Goal: Participate in discussion: Engage in conversation with other users on a specific topic

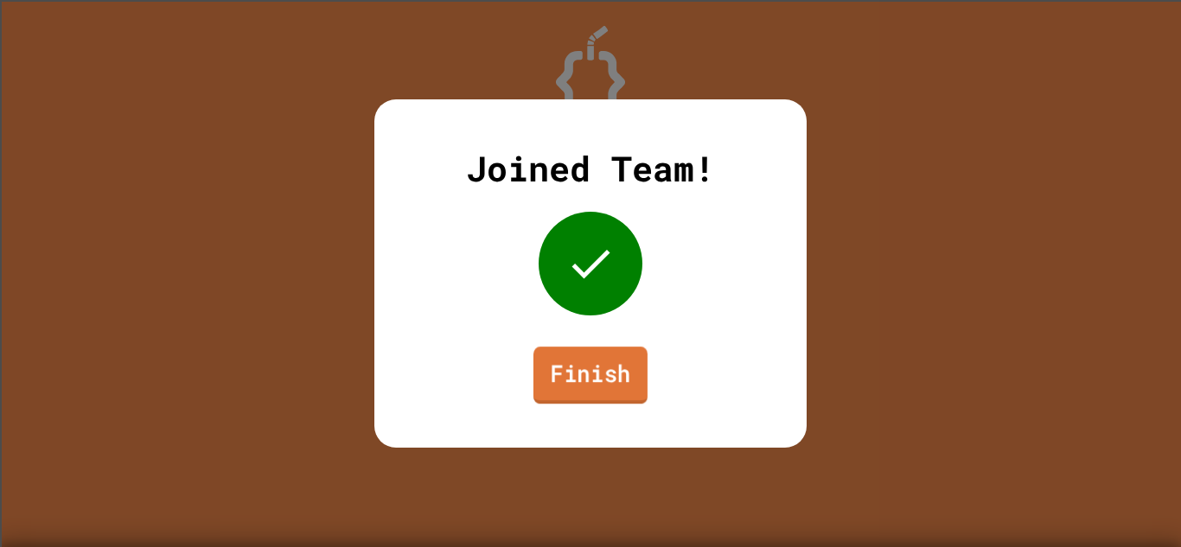
click at [592, 365] on link "Finish" at bounding box center [590, 375] width 114 height 57
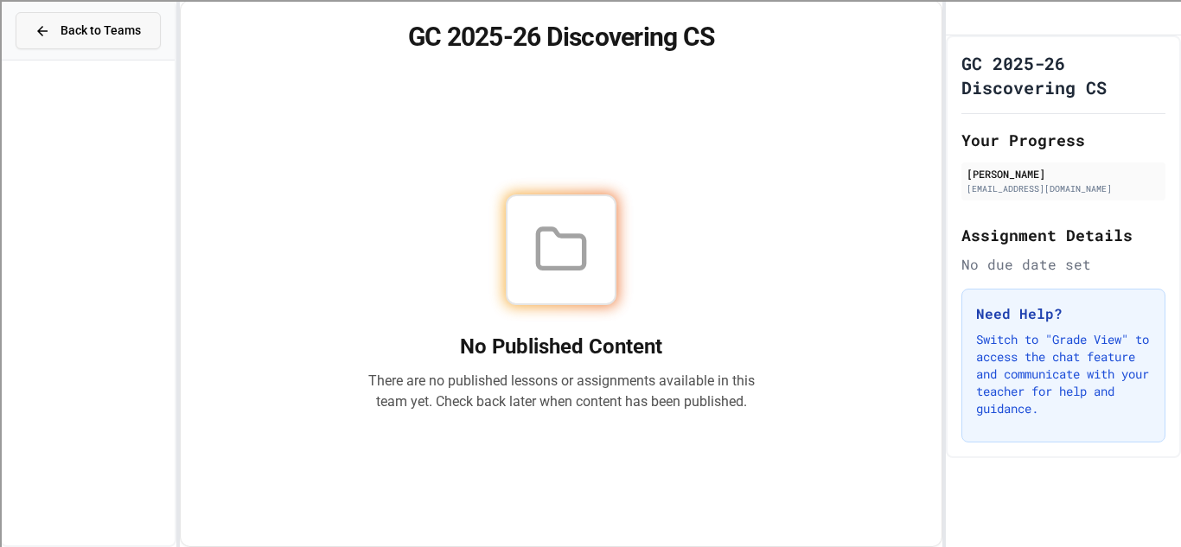
click at [103, 31] on span "Back to Teams" at bounding box center [101, 31] width 80 height 18
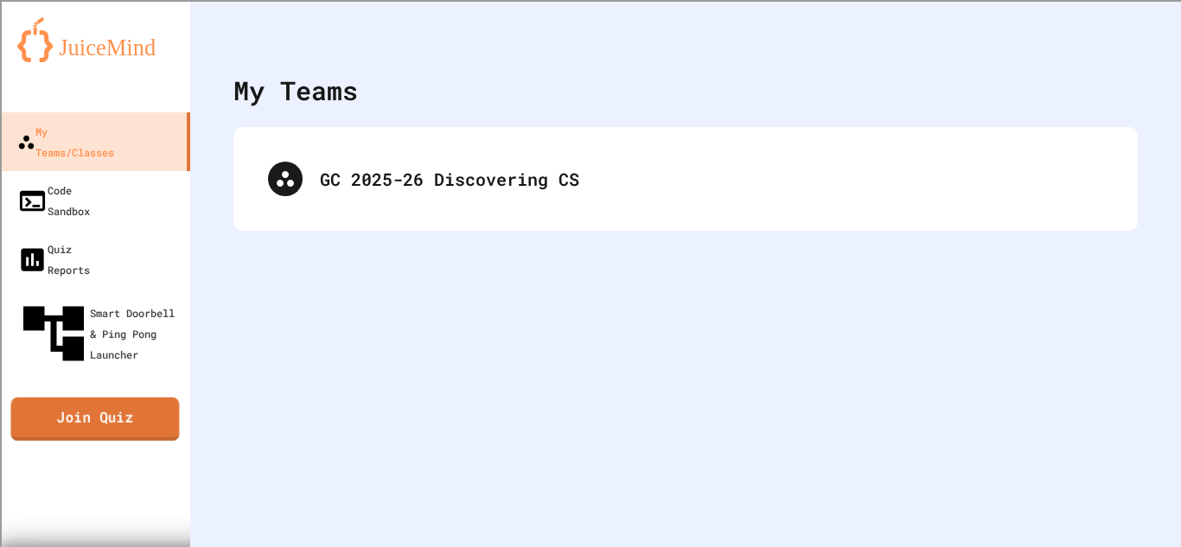
click at [81, 398] on link "Join Quiz" at bounding box center [94, 419] width 169 height 43
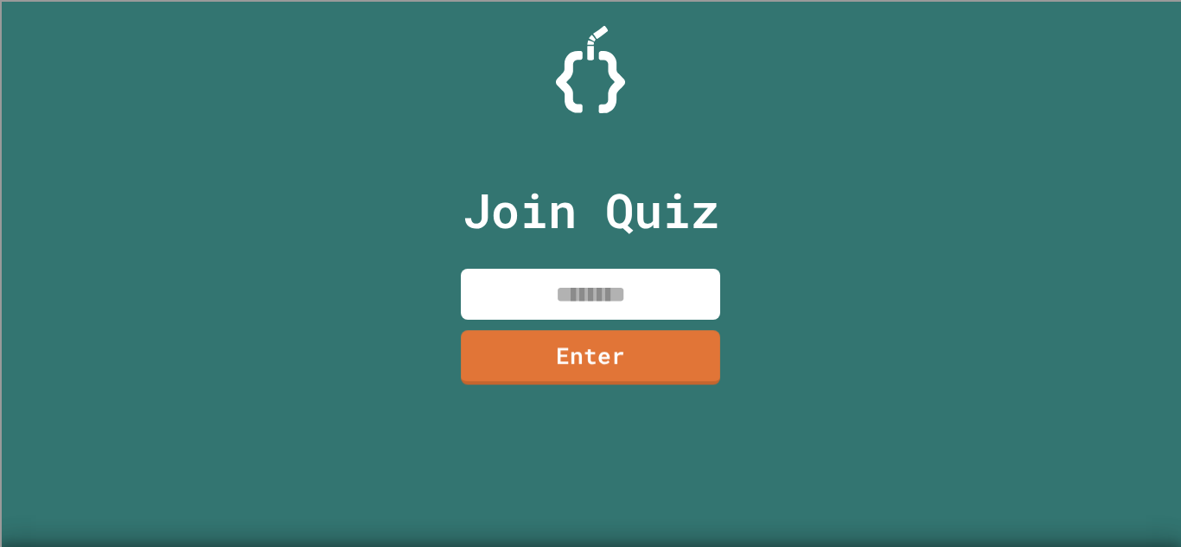
click at [544, 303] on input at bounding box center [590, 294] width 259 height 51
type input "********"
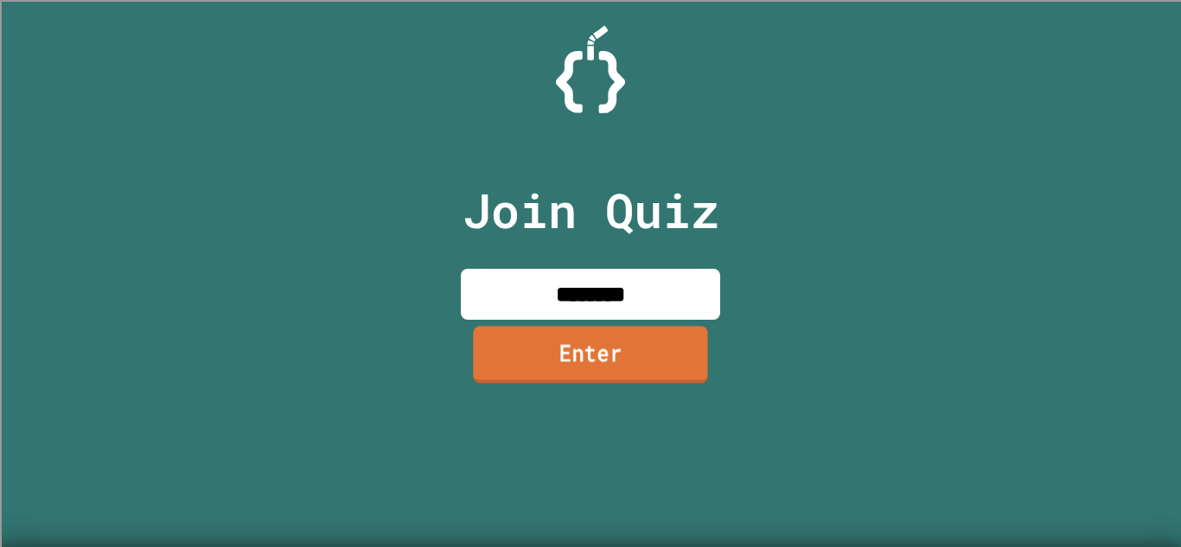
click at [566, 348] on link "Enter" at bounding box center [590, 354] width 235 height 57
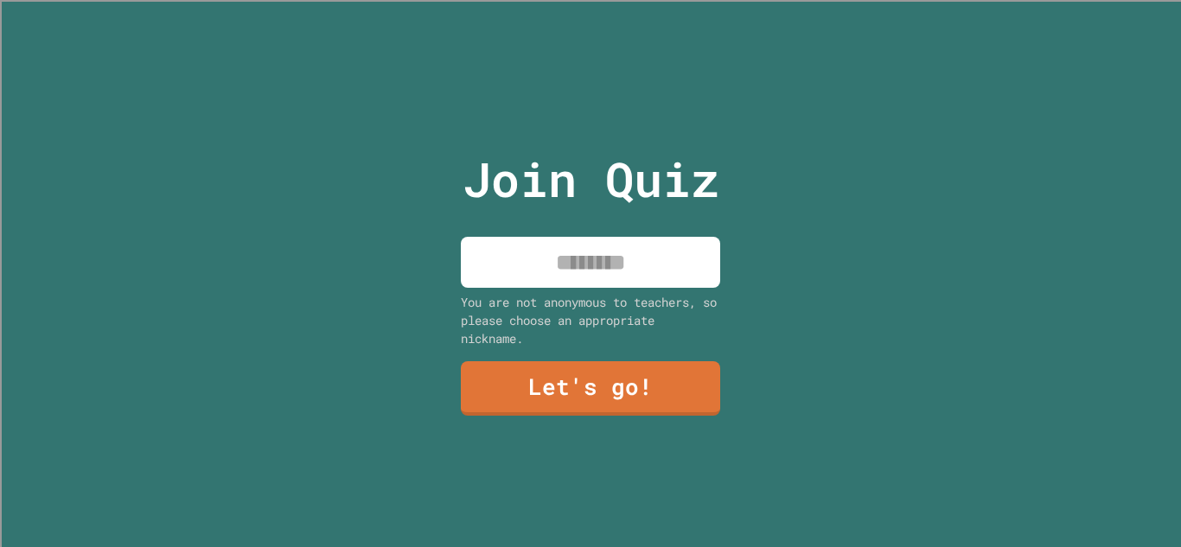
click at [571, 265] on input at bounding box center [590, 262] width 259 height 51
type input "*******"
click at [625, 398] on link "Let's go!" at bounding box center [590, 387] width 263 height 57
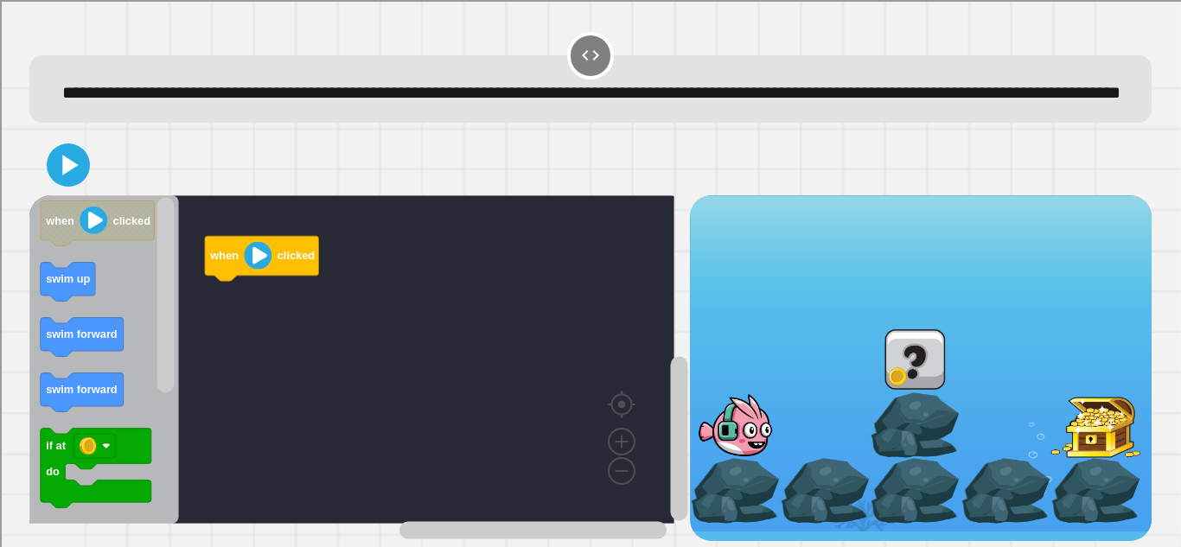
scroll to position [37, 0]
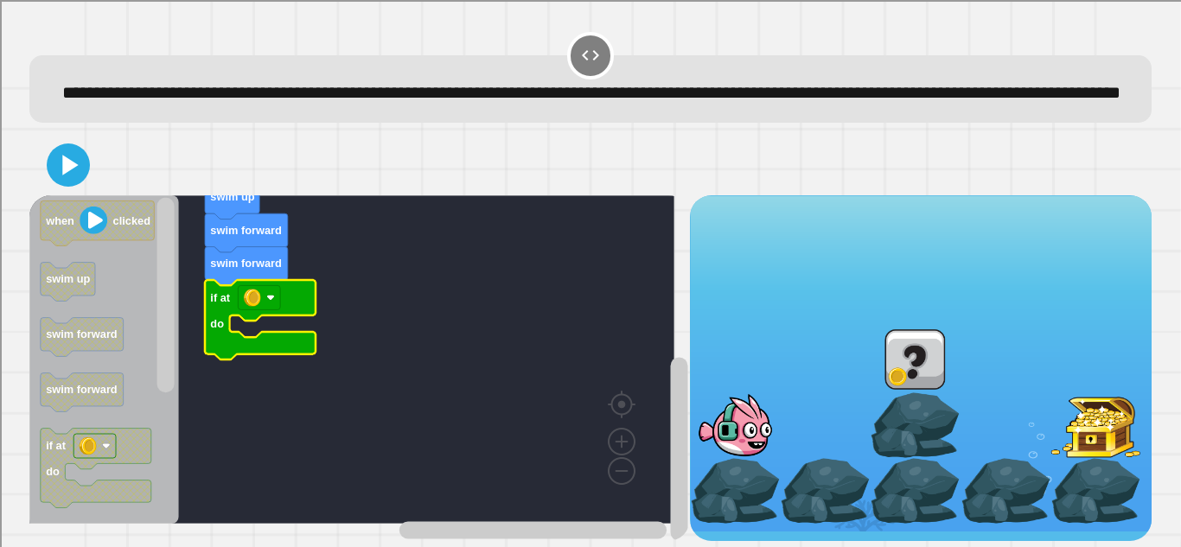
click at [670, 466] on rect "Blockly Workspace" at bounding box center [678, 450] width 17 height 184
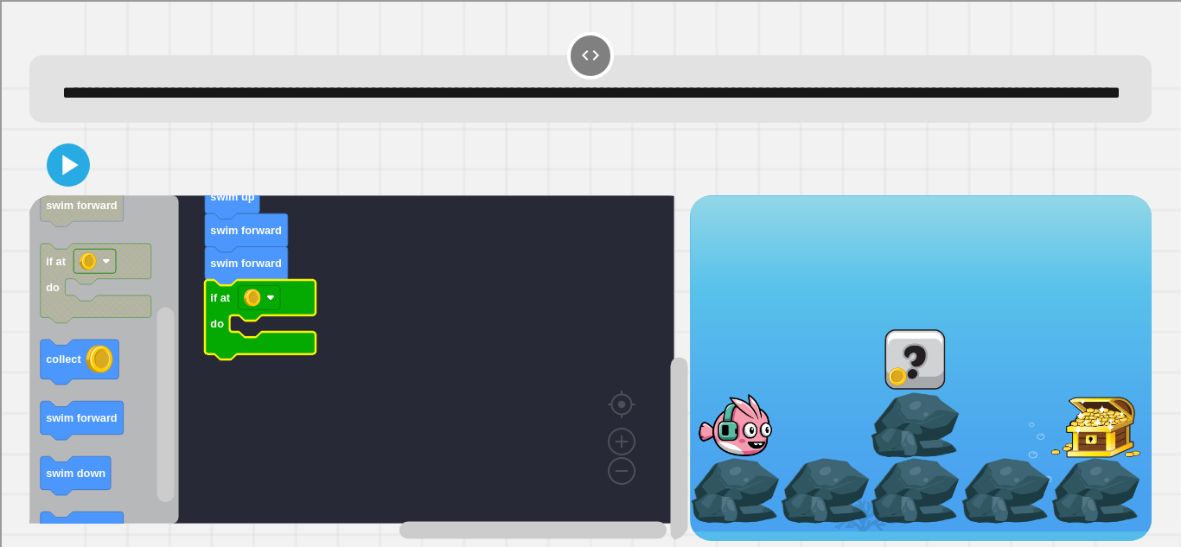
click at [168, 473] on rect "Blockly Workspace" at bounding box center [165, 405] width 17 height 195
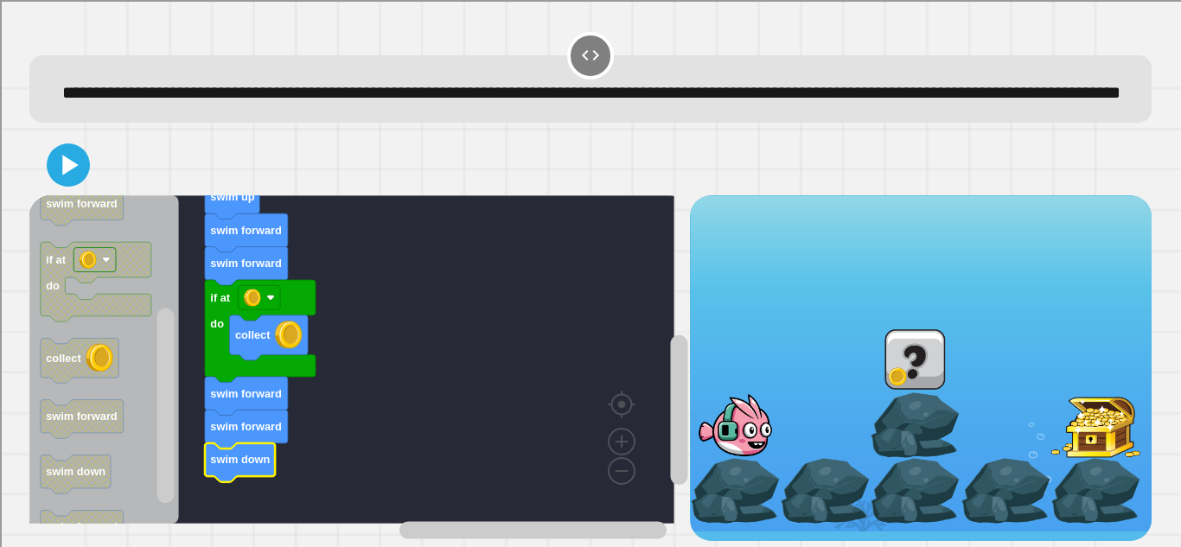
click at [86, 156] on icon at bounding box center [68, 165] width 35 height 35
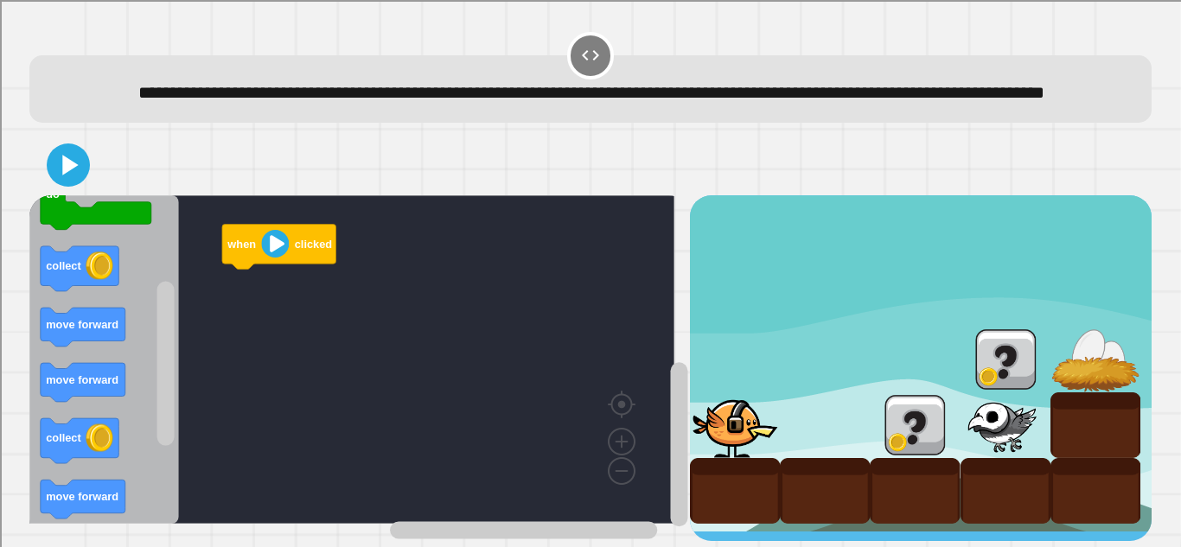
click at [177, 400] on div "when clicked when clicked fly up if at do collect move forward move forward col…" at bounding box center [359, 368] width 660 height 346
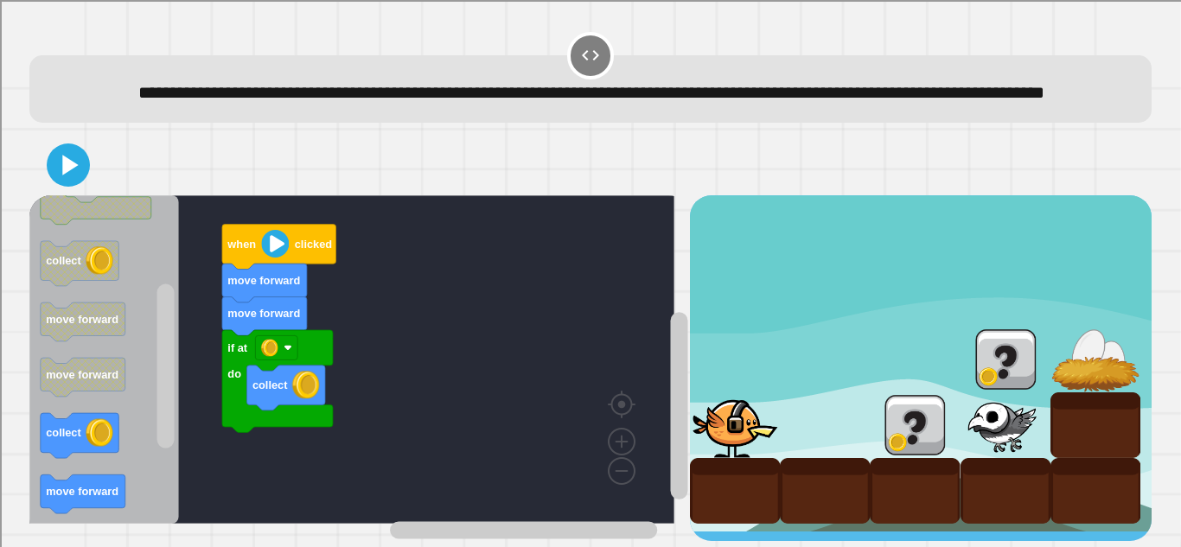
click at [169, 389] on div "when clicked move forward move forward if at do collect when clicked fly up if …" at bounding box center [359, 368] width 660 height 346
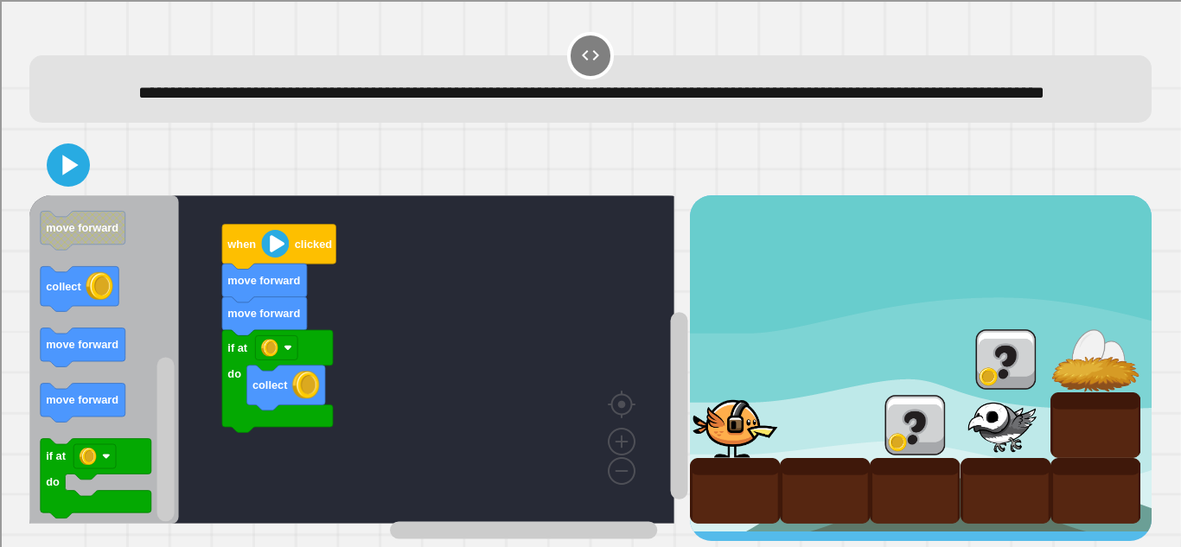
click at [169, 490] on rect "Blockly Workspace" at bounding box center [165, 439] width 17 height 164
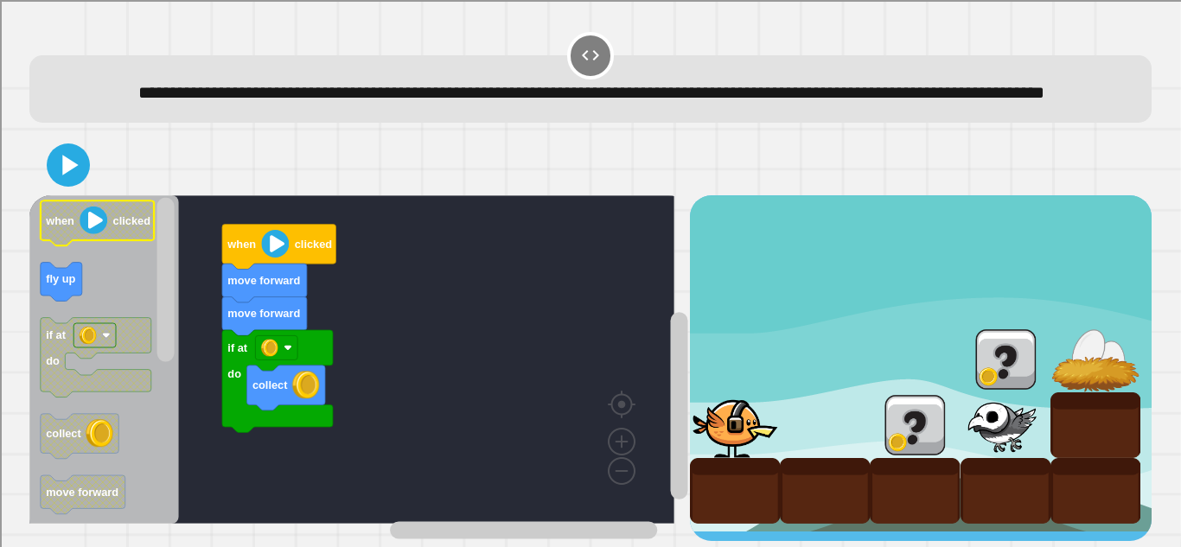
click at [134, 221] on div "when clicked move forward move forward if at do collect when clicked fly up if …" at bounding box center [359, 368] width 660 height 346
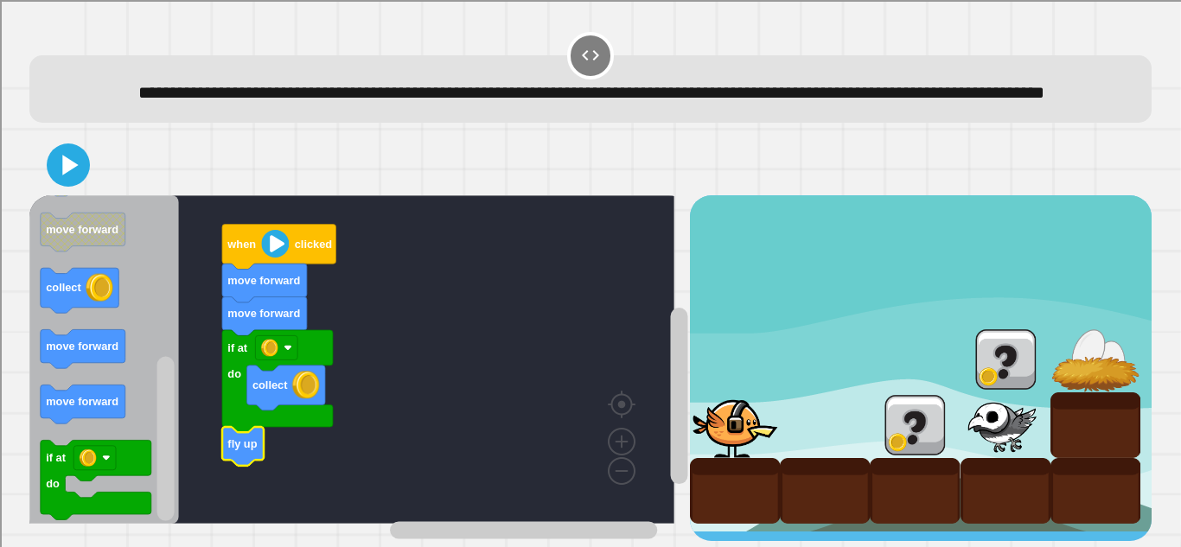
click at [169, 445] on rect "Blockly Workspace" at bounding box center [165, 439] width 17 height 164
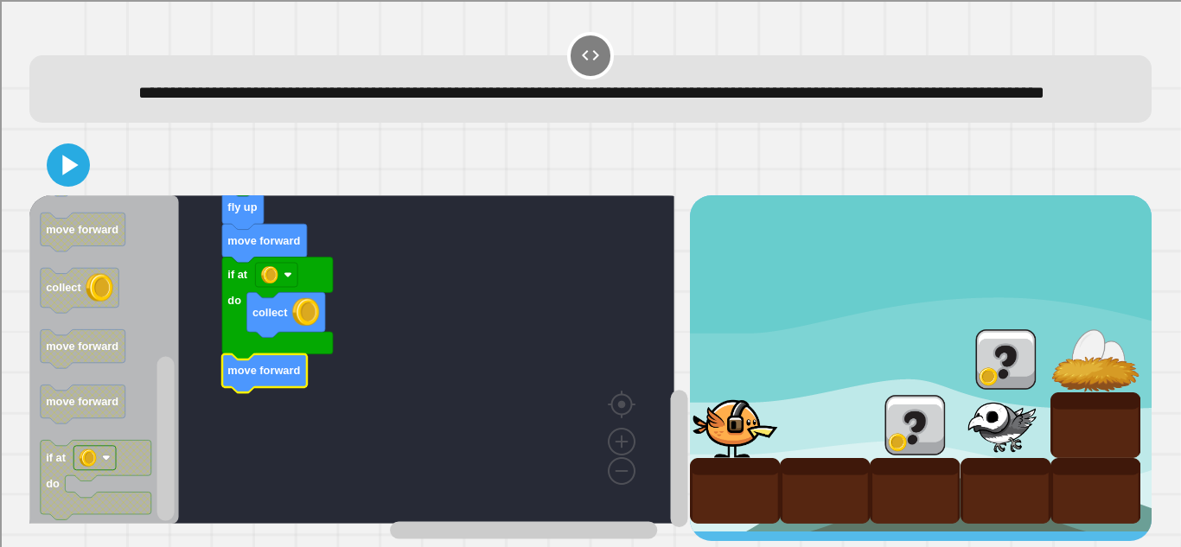
click at [74, 170] on icon at bounding box center [68, 165] width 35 height 35
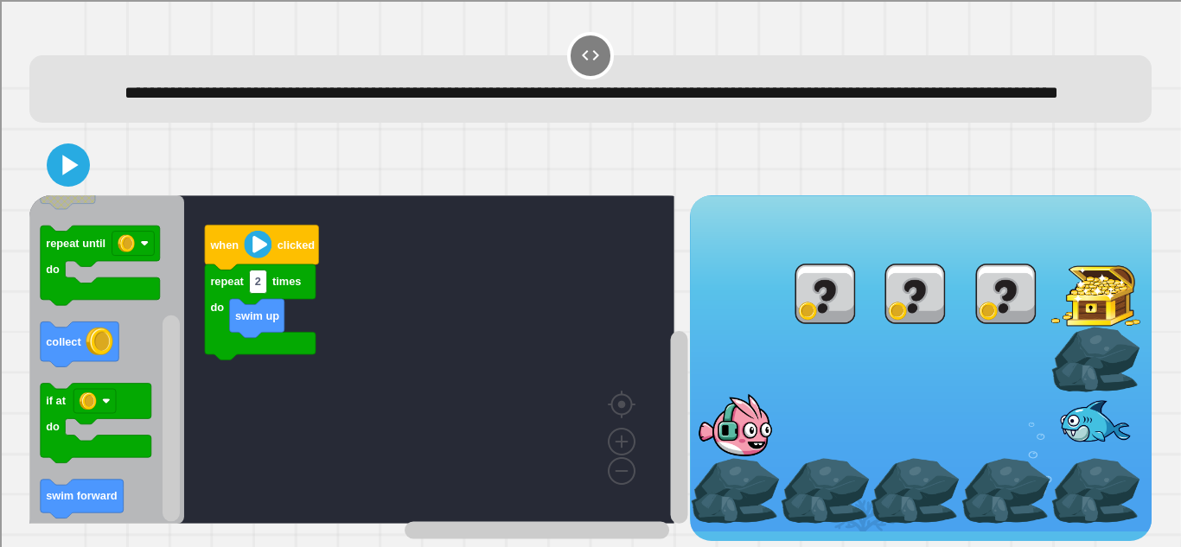
click at [161, 503] on g "Blockly Workspace" at bounding box center [172, 360] width 22 height 324
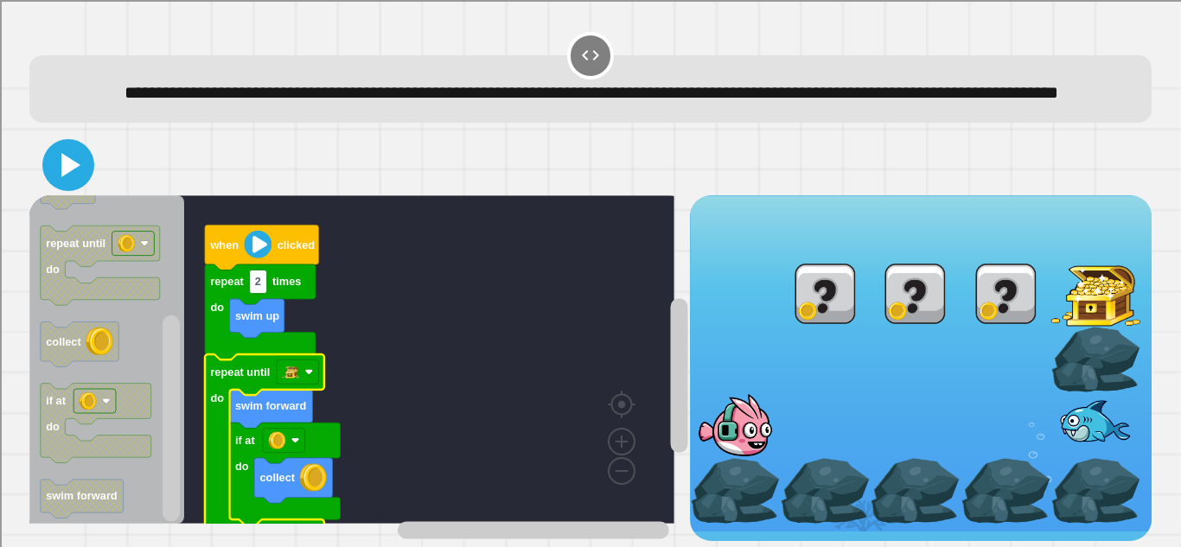
click at [76, 172] on icon at bounding box center [68, 164] width 41 height 41
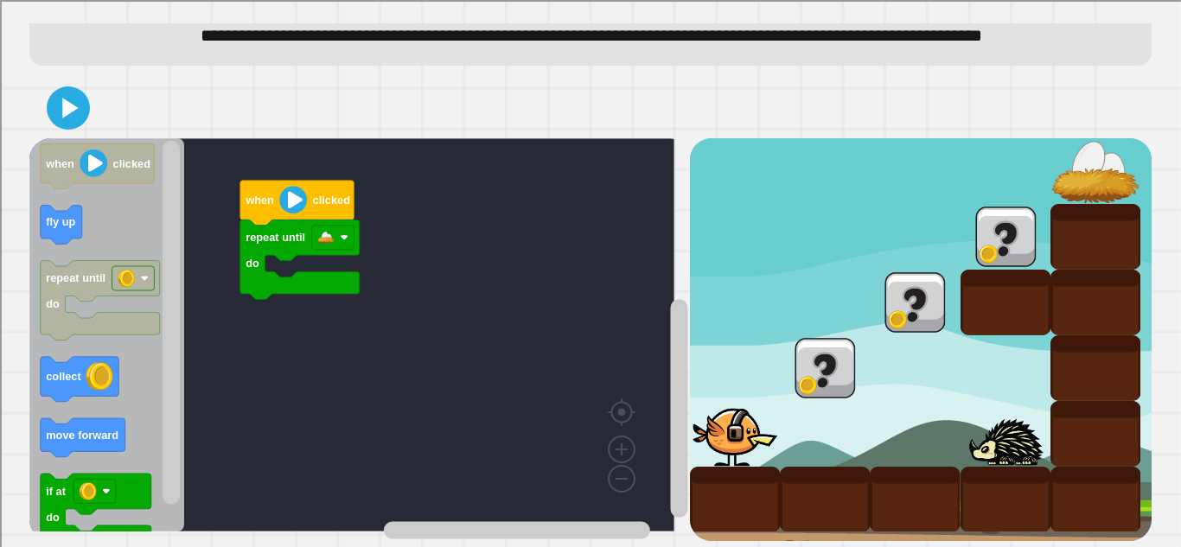
scroll to position [103, 0]
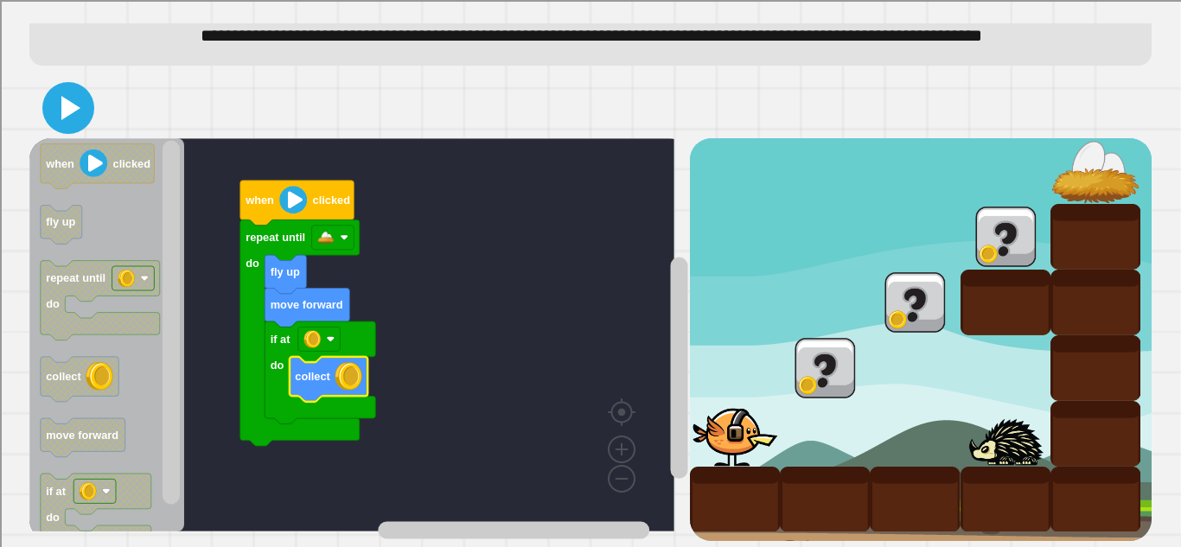
click at [83, 99] on icon at bounding box center [68, 107] width 41 height 41
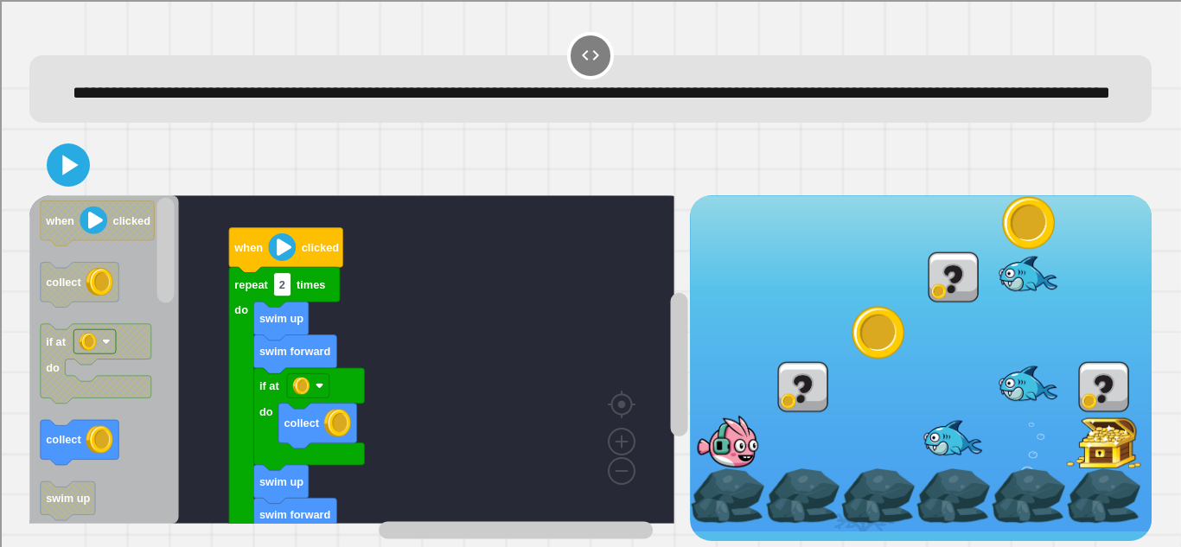
scroll to position [37, 0]
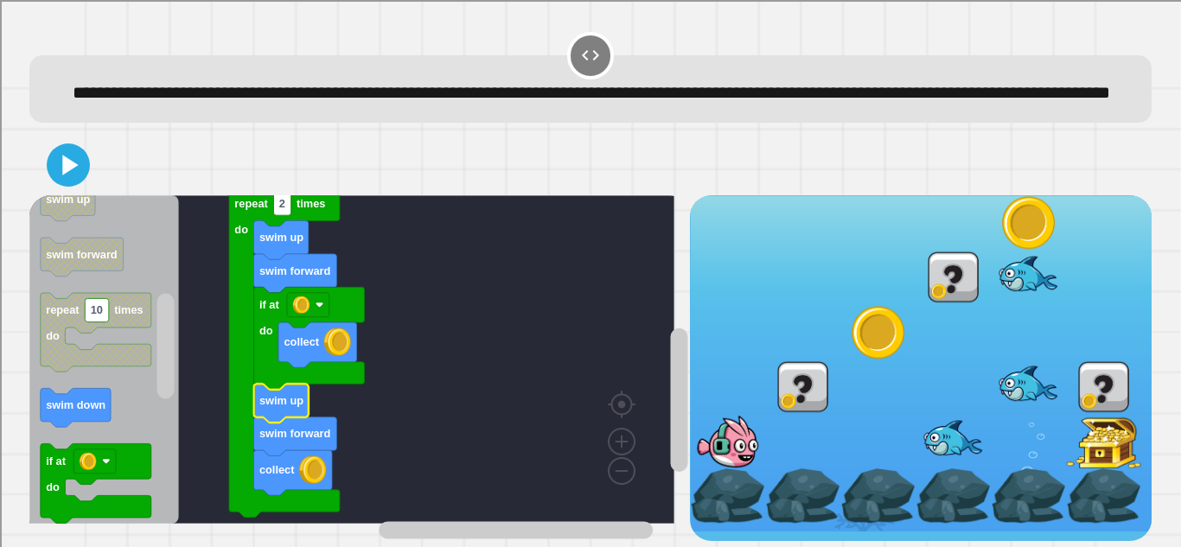
click at [168, 382] on rect "Blockly Workspace" at bounding box center [165, 346] width 17 height 105
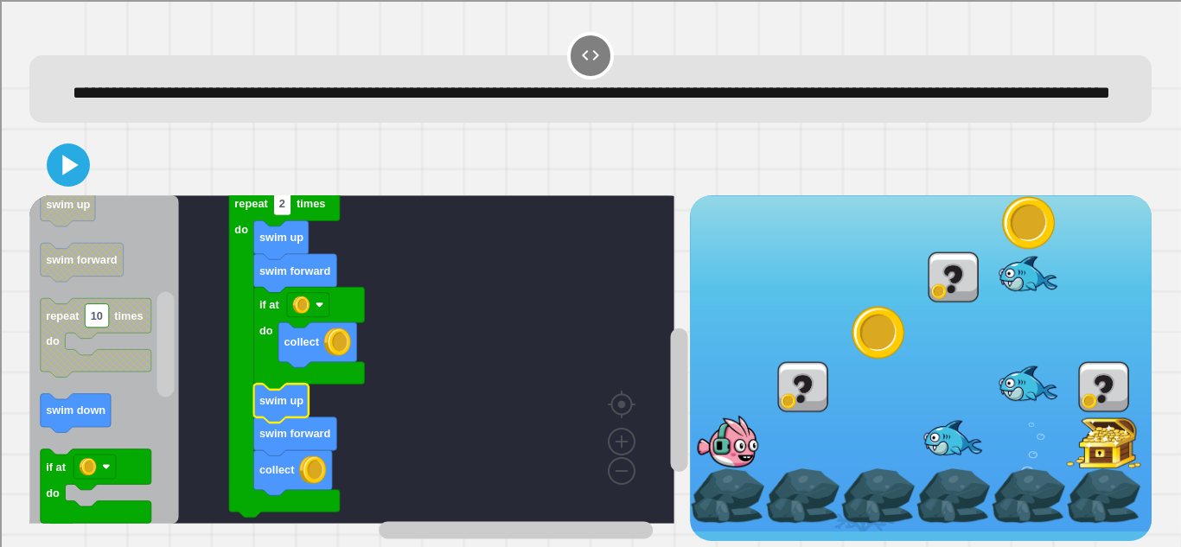
click at [164, 429] on rect "Blockly Workspace" at bounding box center [166, 360] width 22 height 324
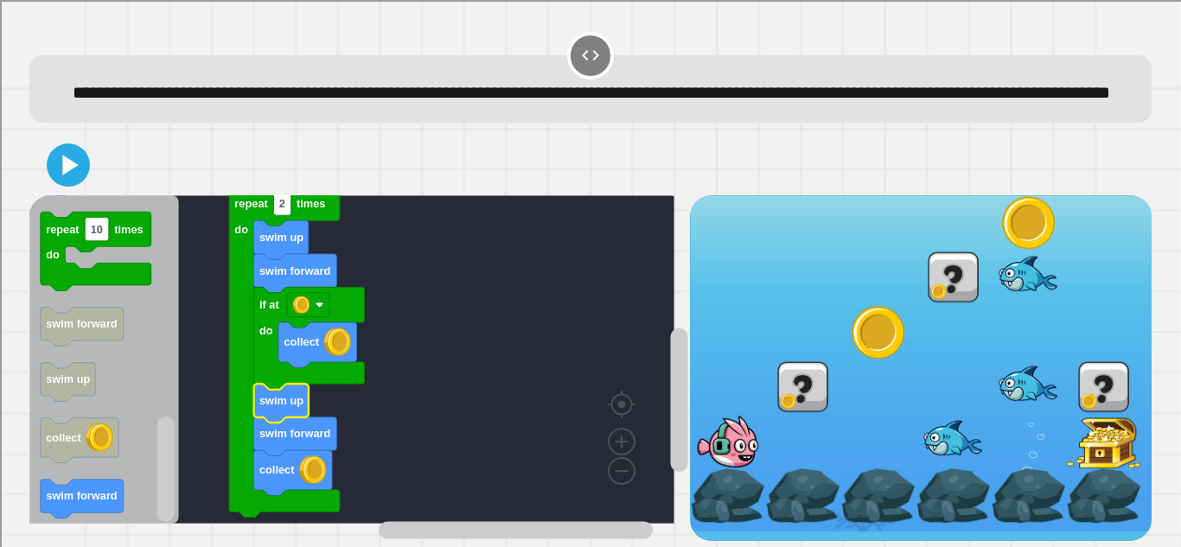
click at [144, 501] on div "swim up swim forward if at do collect swim forward collect swim up repeat 2 tim…" at bounding box center [359, 368] width 660 height 346
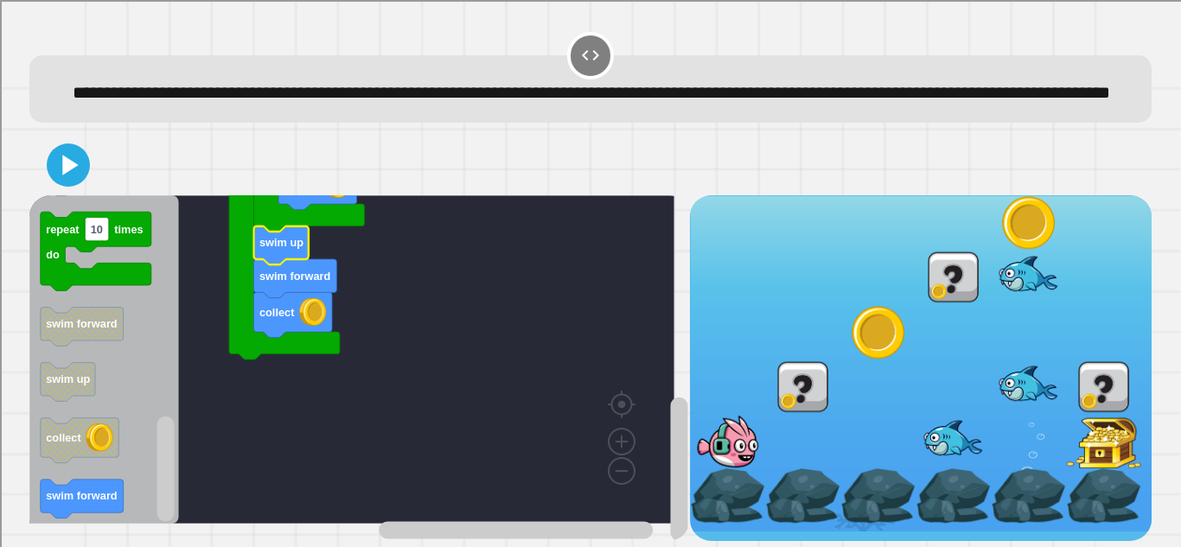
click at [670, 480] on rect "Blockly Workspace" at bounding box center [678, 470] width 17 height 144
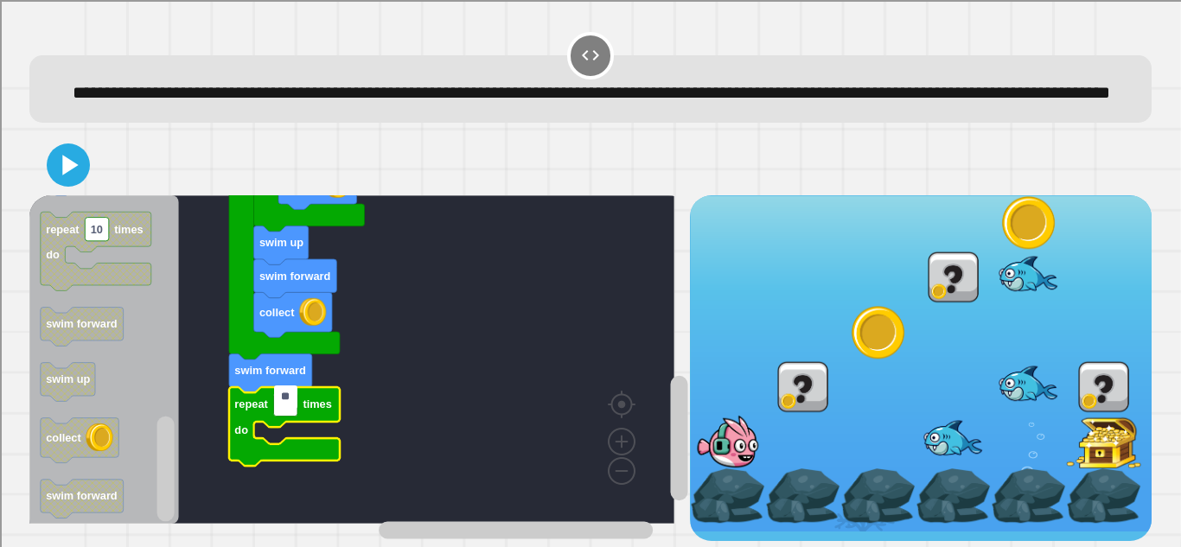
type input "*"
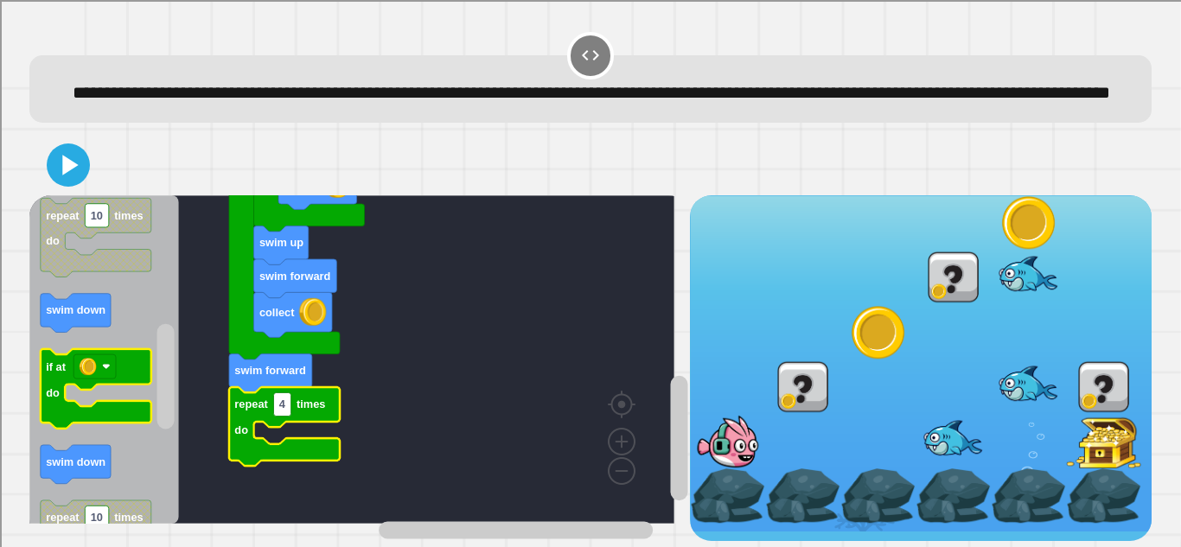
click at [144, 350] on div "when clicked swim up swim forward if at do collect swim forward collect swim up…" at bounding box center [359, 368] width 660 height 346
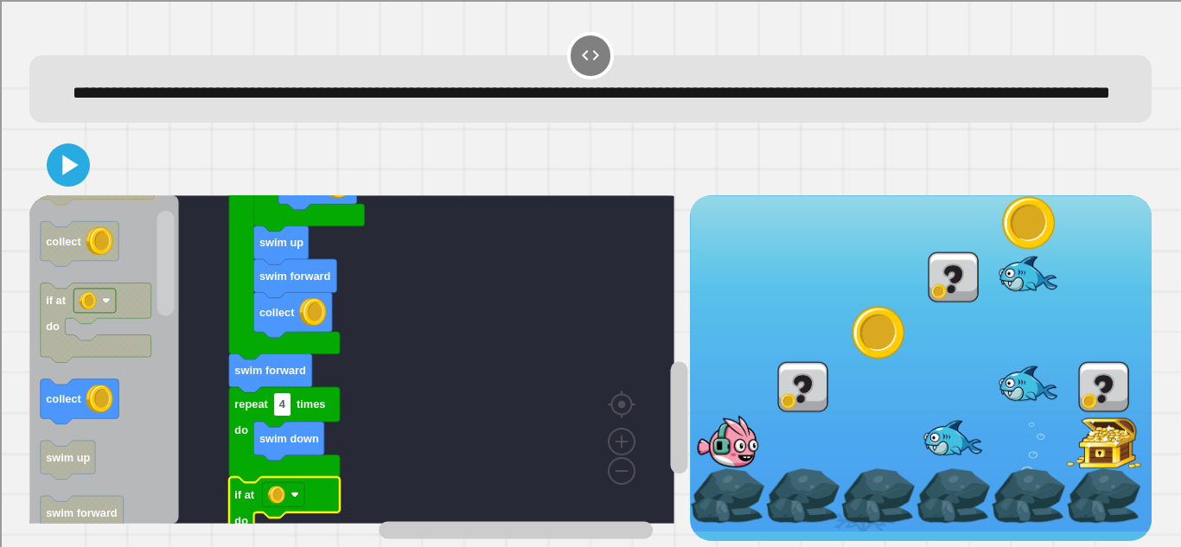
click at [134, 256] on div "when clicked swim up swim forward if at do collect swim forward collect swim up…" at bounding box center [359, 368] width 660 height 346
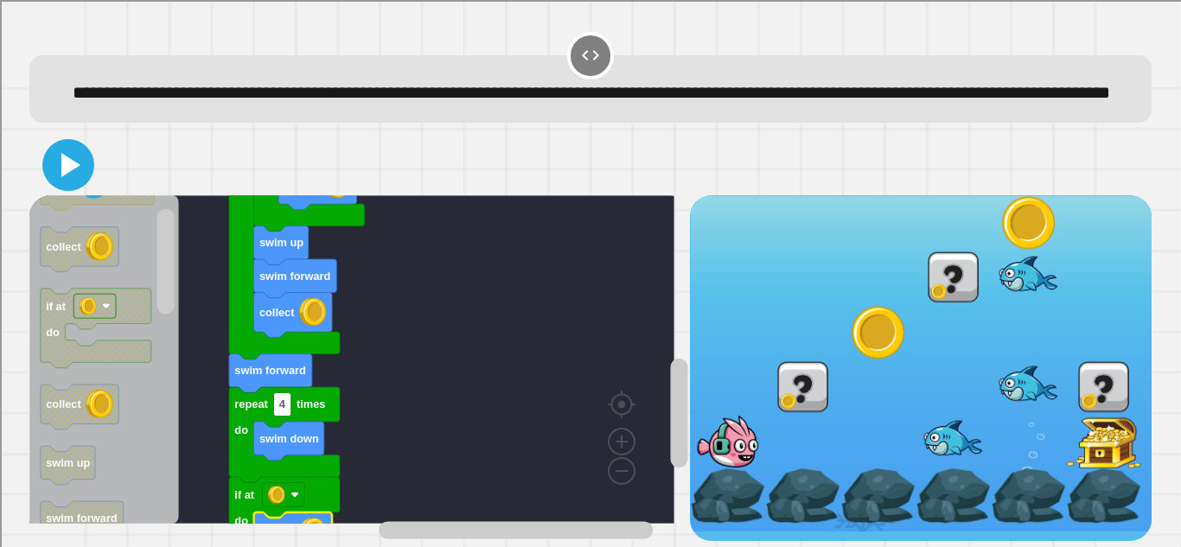
click at [61, 173] on icon at bounding box center [68, 164] width 41 height 41
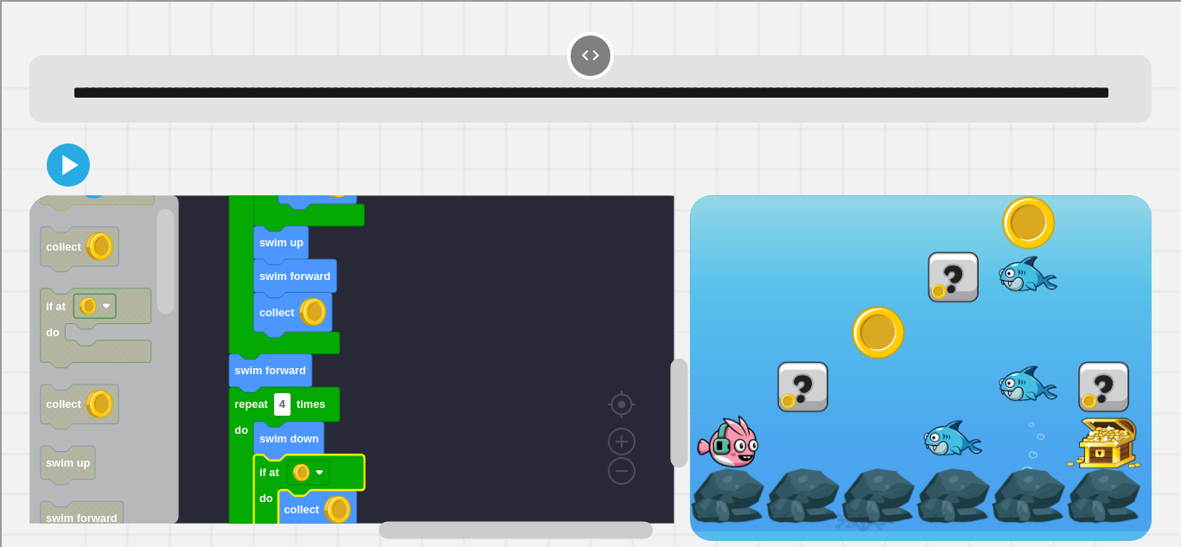
click at [52, 176] on div at bounding box center [590, 165] width 1122 height 61
click at [61, 169] on icon at bounding box center [68, 164] width 41 height 41
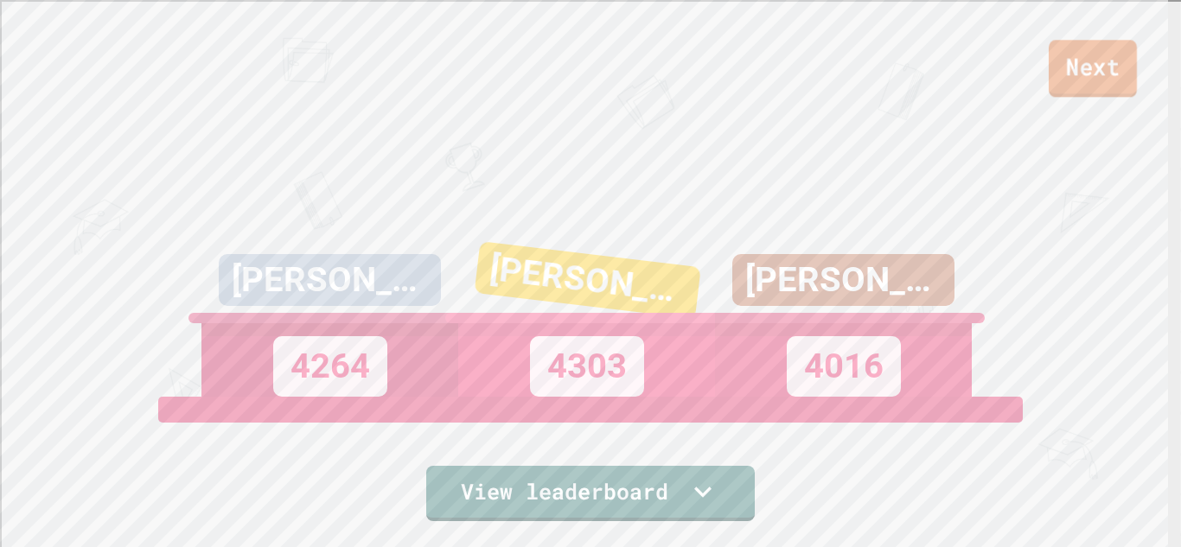
click at [1092, 67] on link "Next" at bounding box center [1093, 68] width 88 height 57
